Goal: Find specific page/section: Find specific page/section

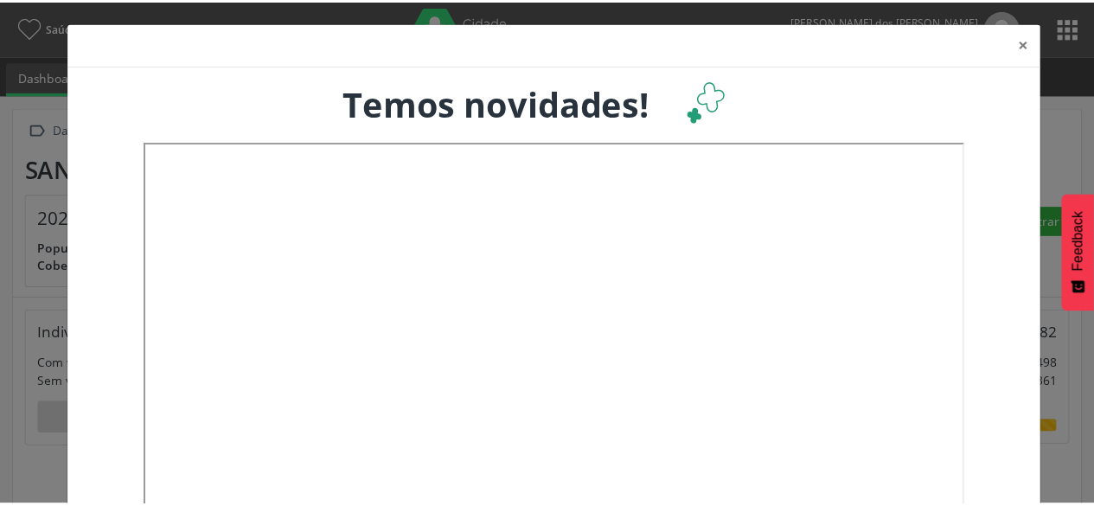
scroll to position [285, 361]
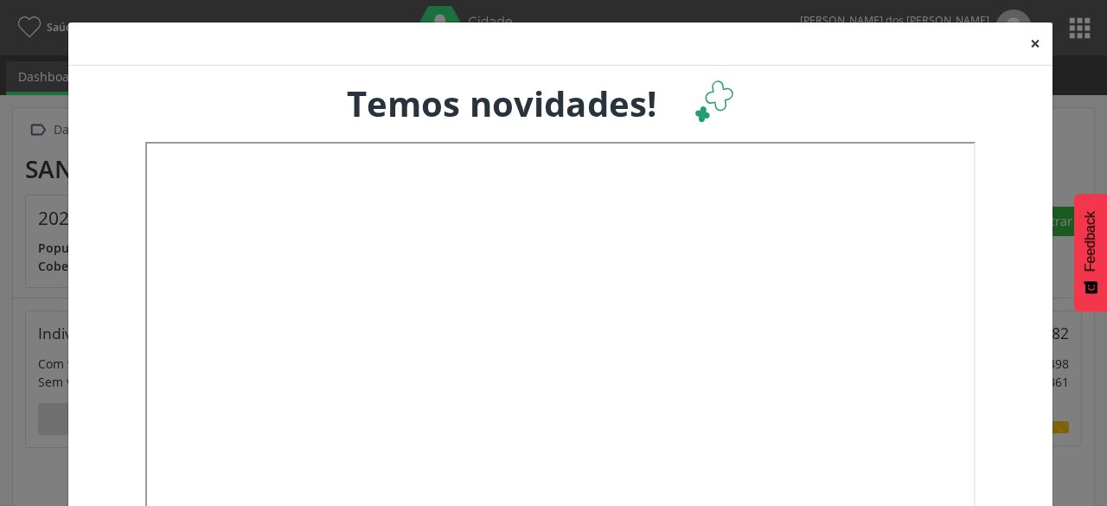
click at [1030, 53] on button "×" at bounding box center [1035, 43] width 35 height 42
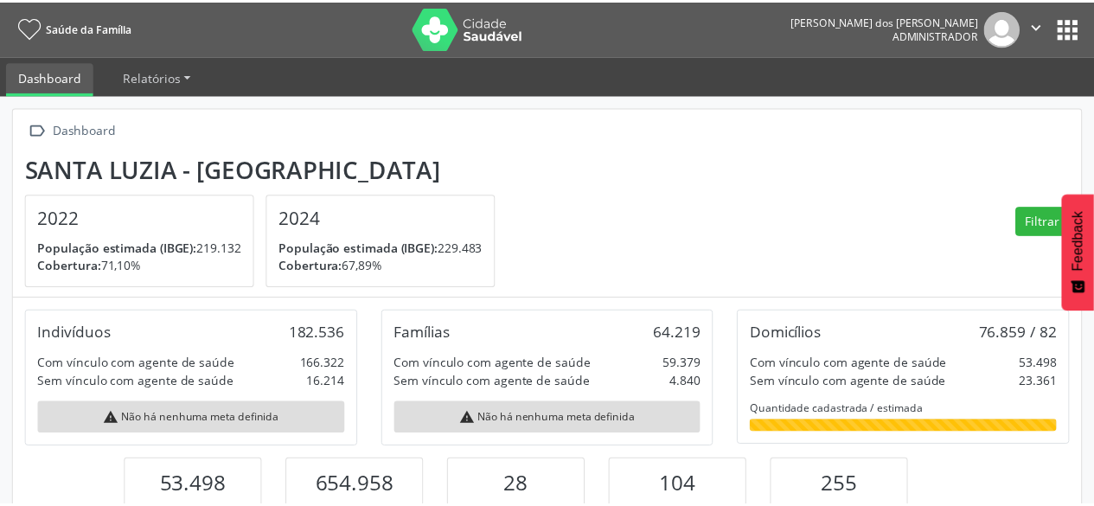
scroll to position [864869, 864798]
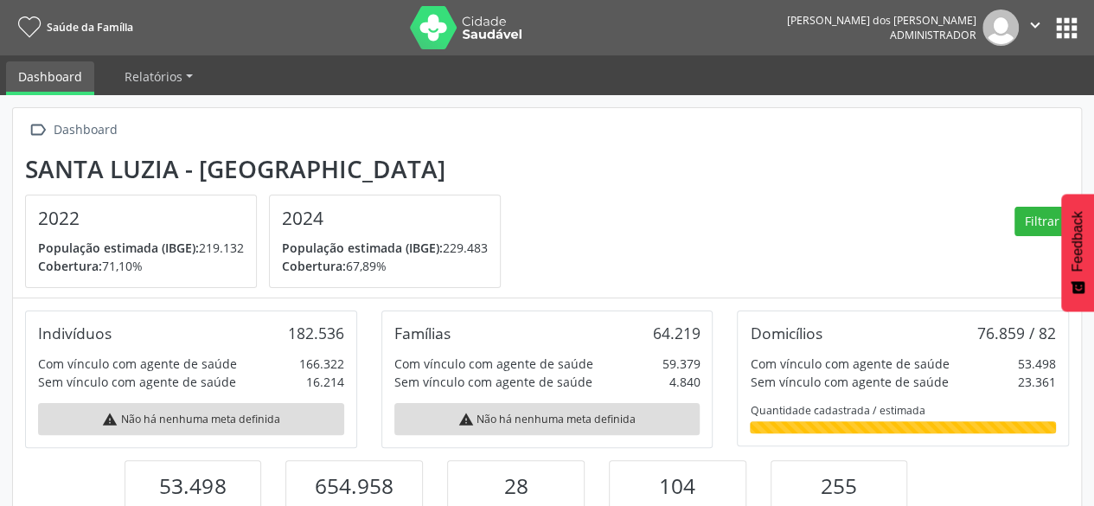
click at [1062, 33] on button "apps" at bounding box center [1067, 28] width 30 height 30
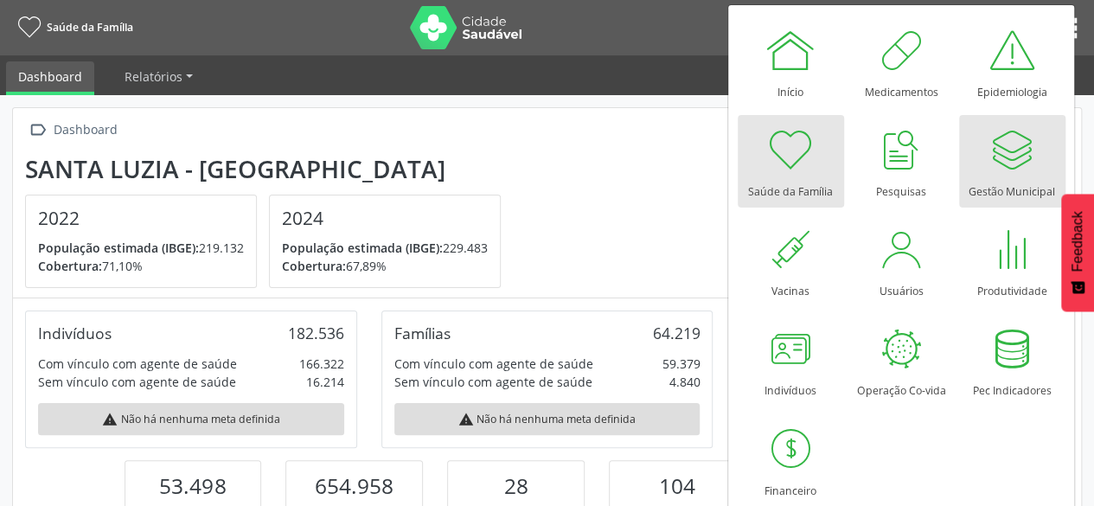
click at [1032, 167] on div at bounding box center [1012, 150] width 52 height 52
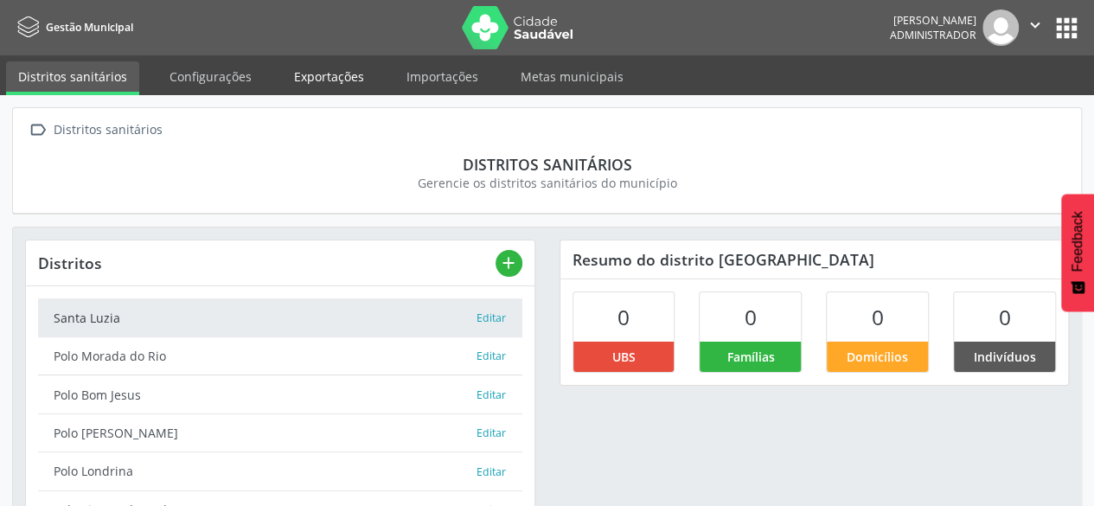
click at [313, 67] on link "Exportações" at bounding box center [329, 76] width 94 height 30
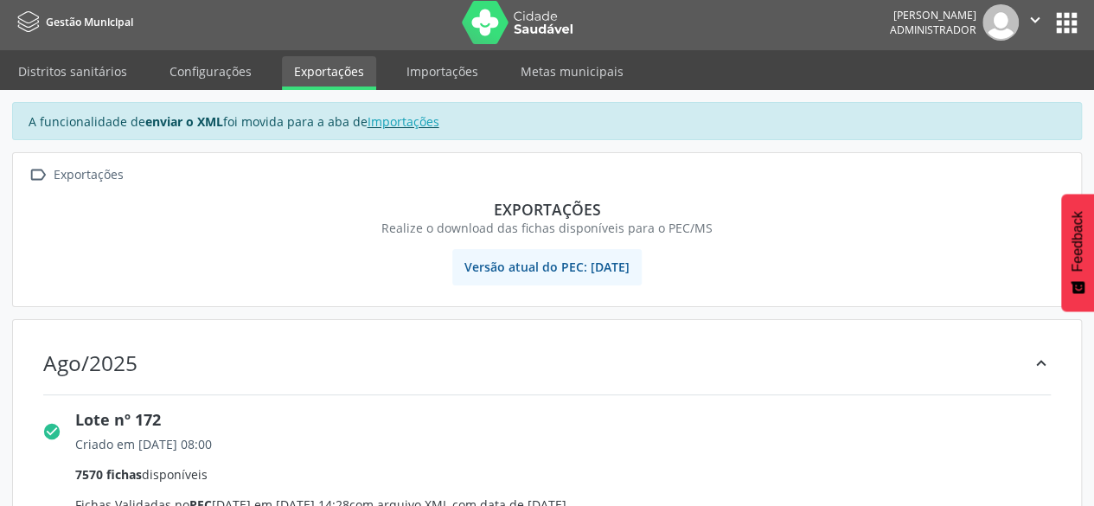
scroll to position [346, 0]
